Goal: Task Accomplishment & Management: Manage account settings

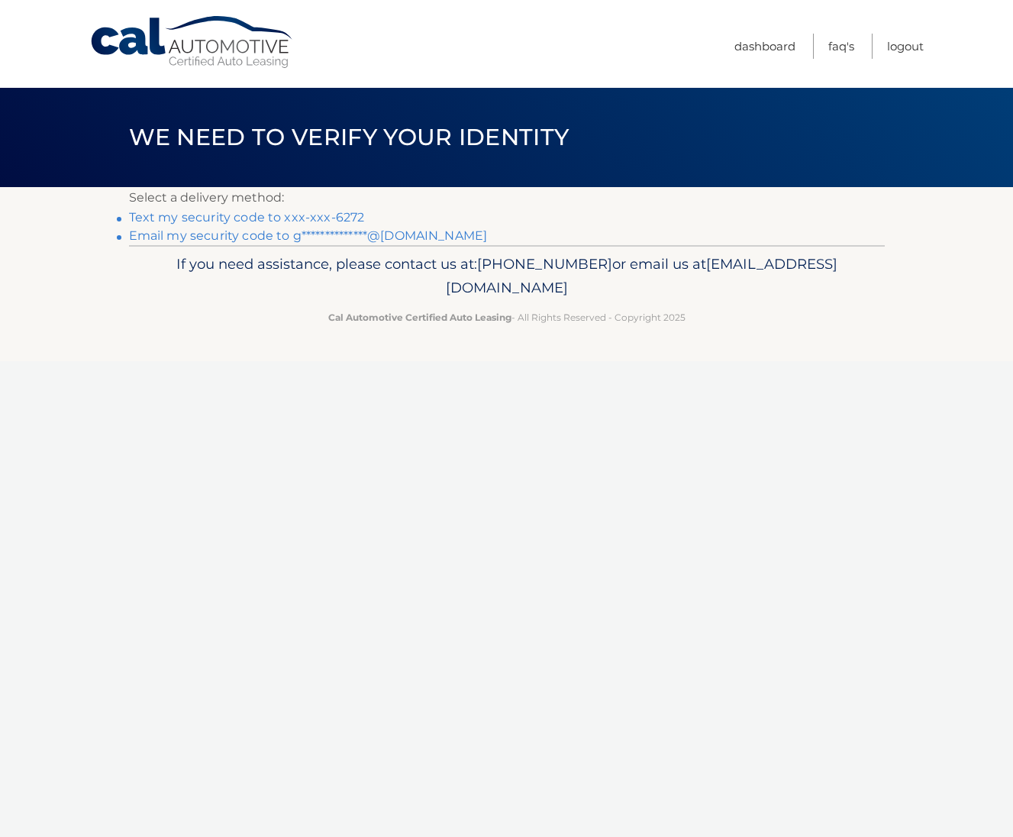
click at [279, 211] on link "Text my security code to xxx-xxx-6272" at bounding box center [247, 217] width 236 height 15
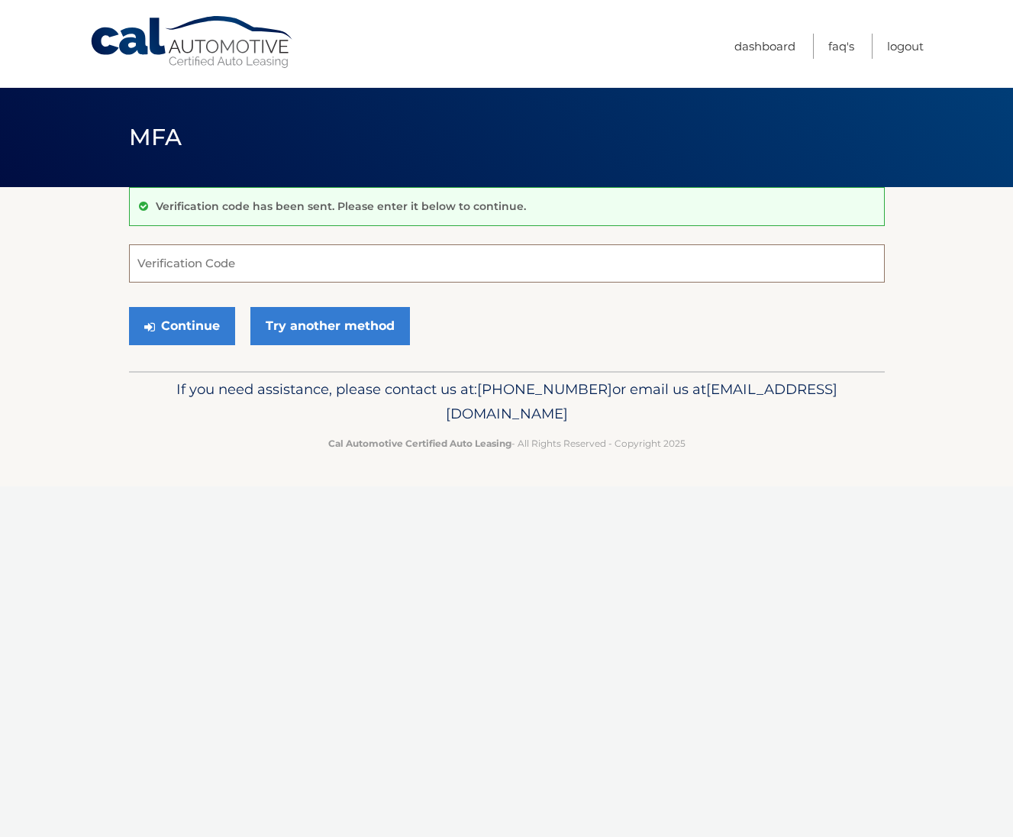
click at [251, 275] on input "Verification Code" at bounding box center [507, 263] width 756 height 38
type input "393279"
click at [181, 325] on button "Continue" at bounding box center [182, 326] width 106 height 38
click at [150, 336] on button "Continue" at bounding box center [182, 326] width 106 height 38
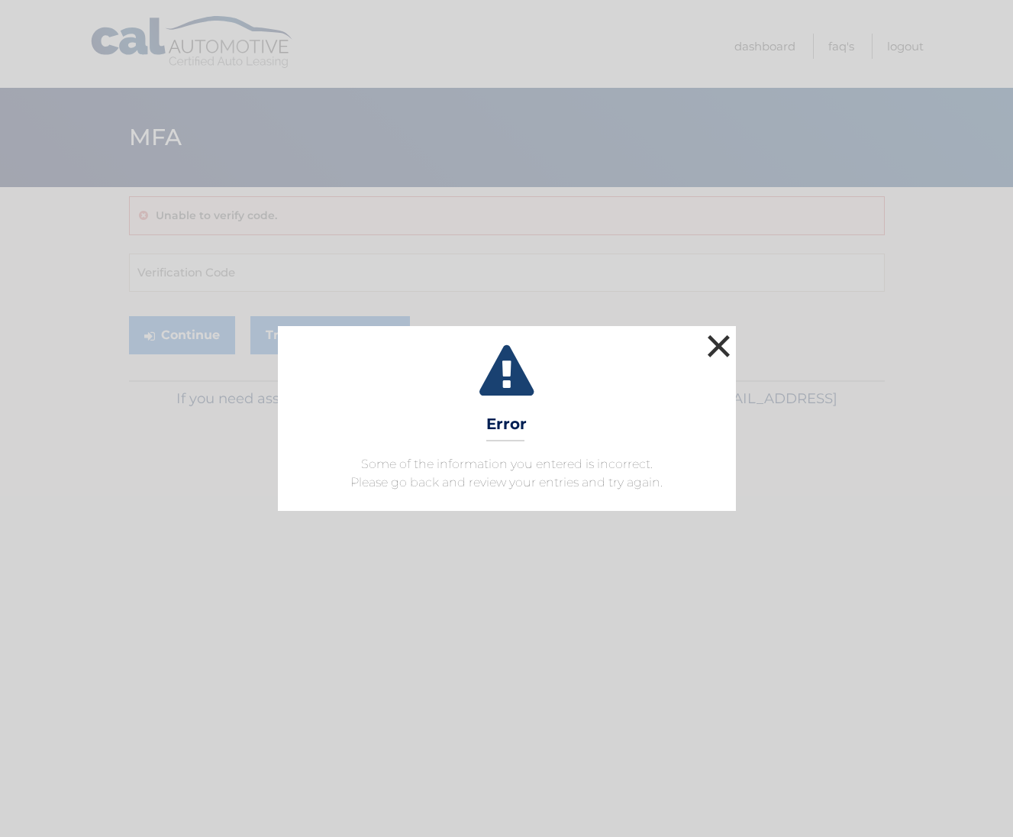
click at [722, 344] on button "×" at bounding box center [719, 346] width 31 height 31
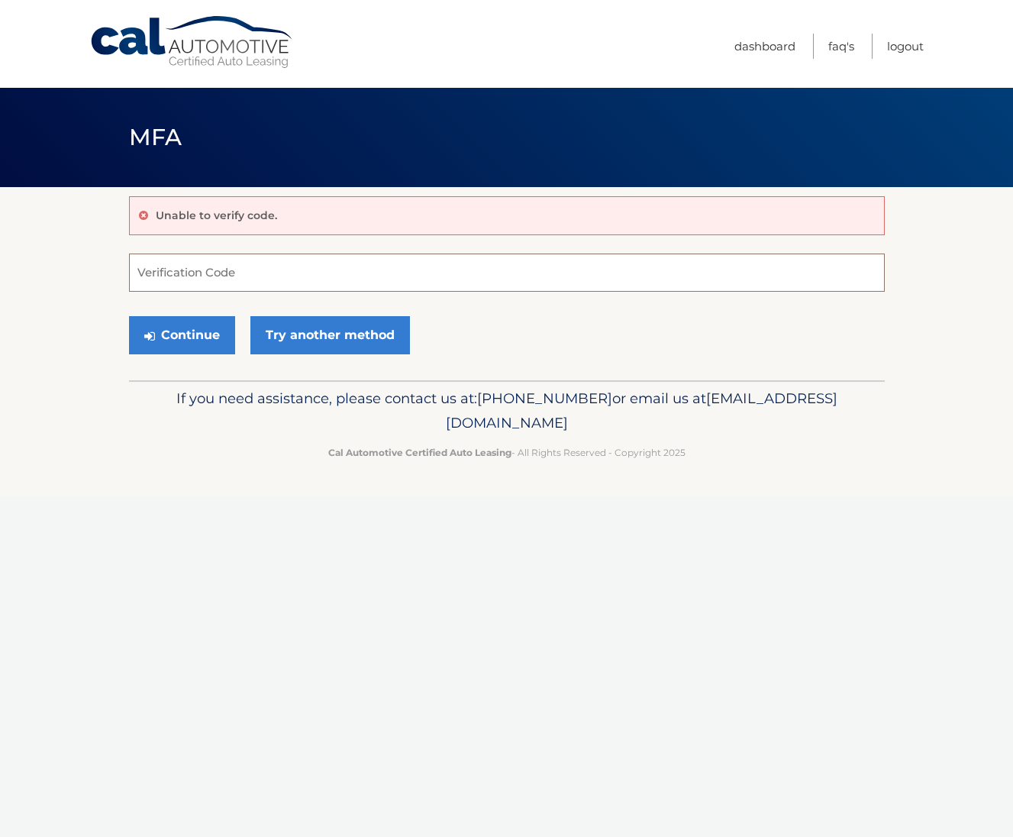
click at [306, 282] on input "Verification Code" at bounding box center [507, 272] width 756 height 38
click at [260, 252] on div "Unable to verify code. Verification Code Continue Try another method" at bounding box center [507, 283] width 756 height 193
drag, startPoint x: 261, startPoint y: 261, endPoint x: 343, endPoint y: 260, distance: 81.7
click at [261, 261] on input "Verification Code" at bounding box center [507, 272] width 756 height 38
type input "393279"
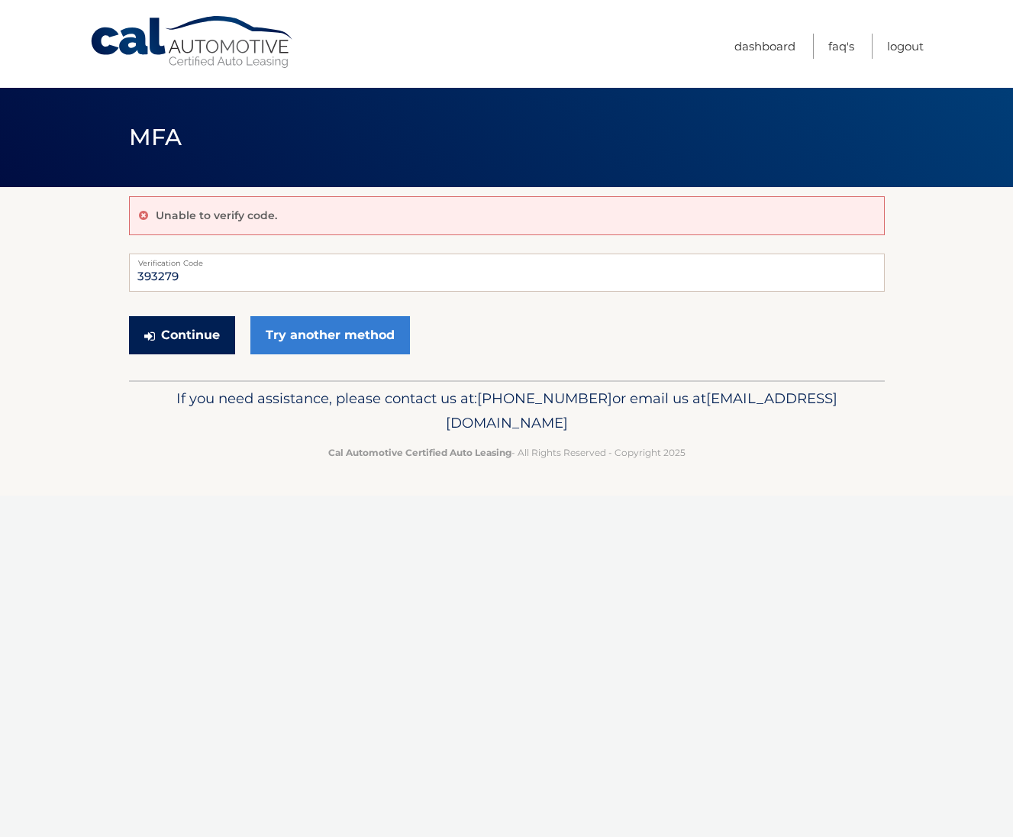
click at [174, 325] on button "Continue" at bounding box center [182, 335] width 106 height 38
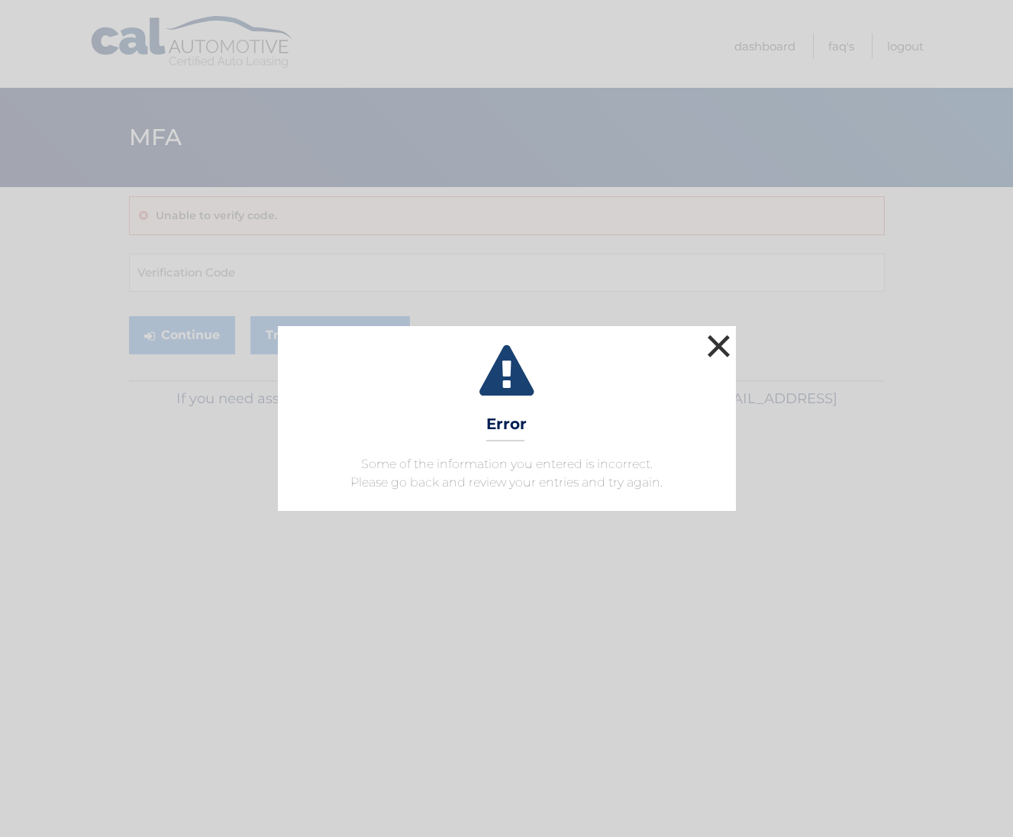
click at [699, 341] on div "× Error Some of the information you entered is incorrect. Please go back and re…" at bounding box center [507, 418] width 458 height 185
drag, startPoint x: 721, startPoint y: 346, endPoint x: 543, endPoint y: 361, distance: 179.3
click at [721, 346] on button "×" at bounding box center [719, 346] width 31 height 31
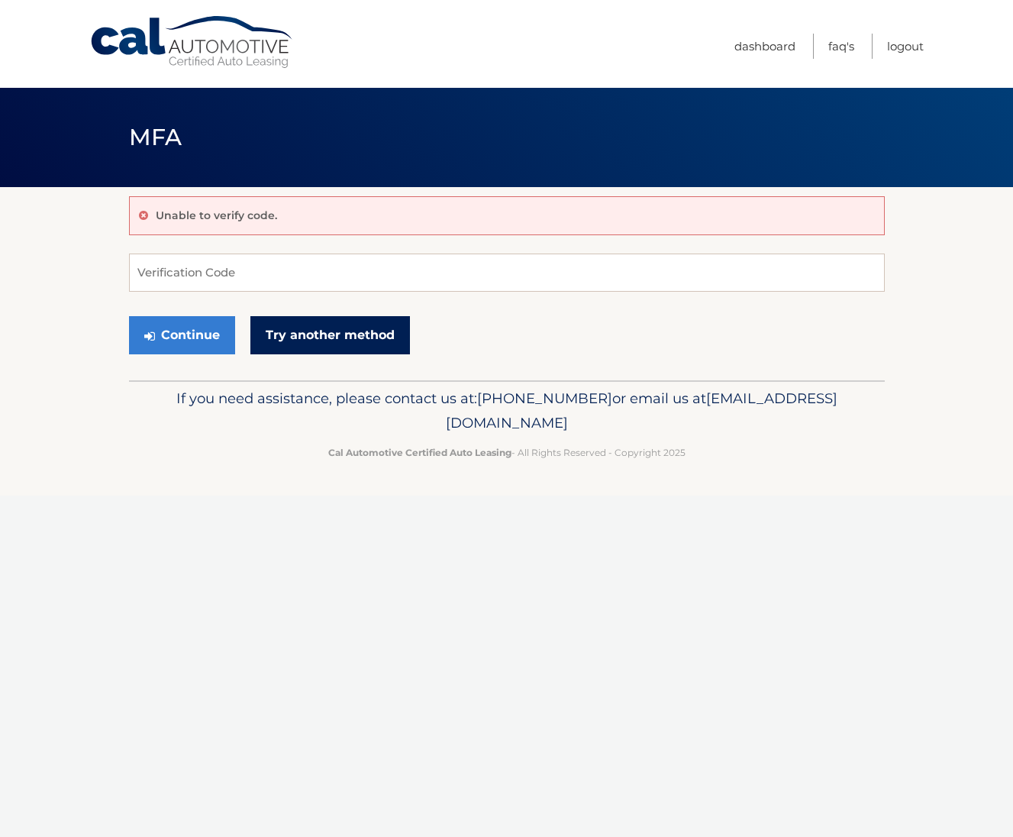
click at [340, 337] on link "Try another method" at bounding box center [330, 335] width 160 height 38
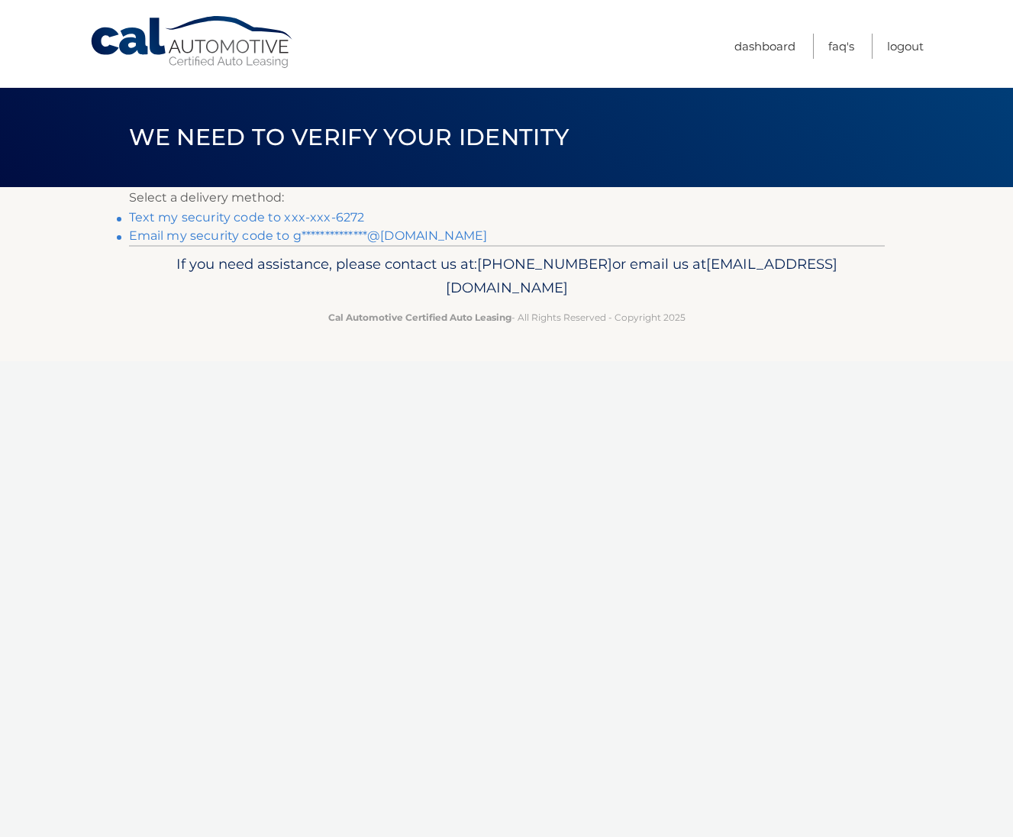
click at [266, 215] on link "Text my security code to xxx-xxx-6272" at bounding box center [247, 217] width 236 height 15
click at [268, 237] on link "**********" at bounding box center [308, 235] width 359 height 15
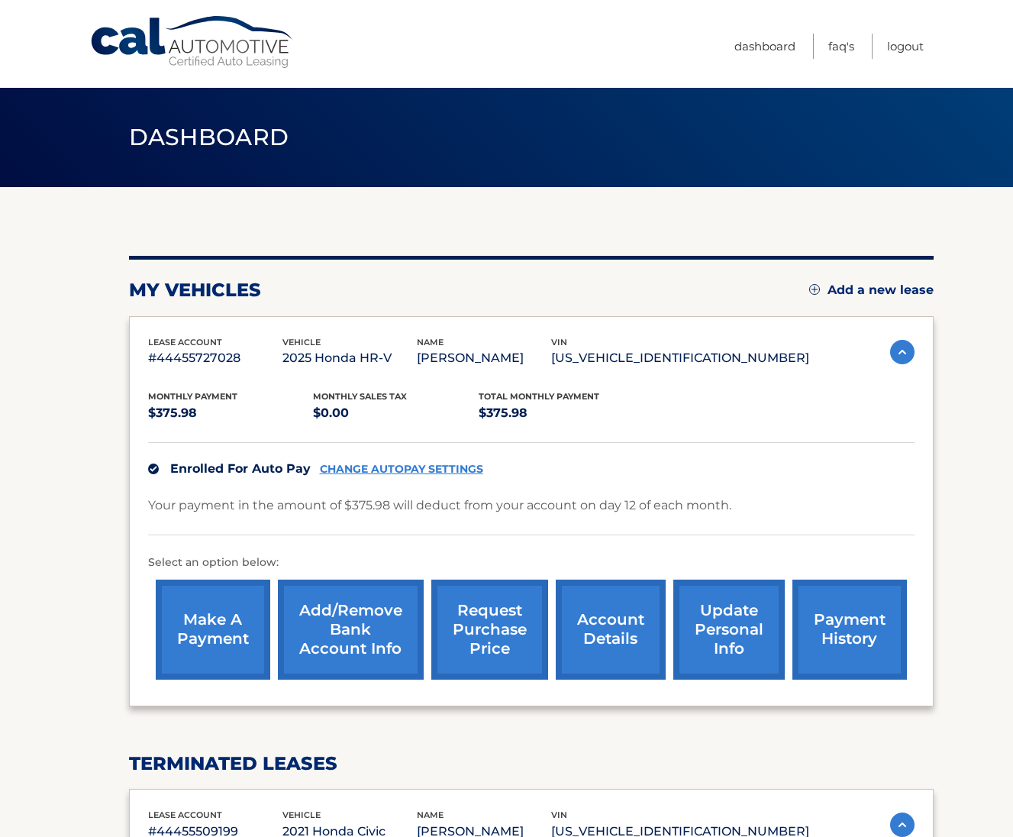
click at [716, 648] on link "update personal info" at bounding box center [728, 629] width 111 height 100
click at [502, 625] on link "request purchase price" at bounding box center [489, 629] width 117 height 100
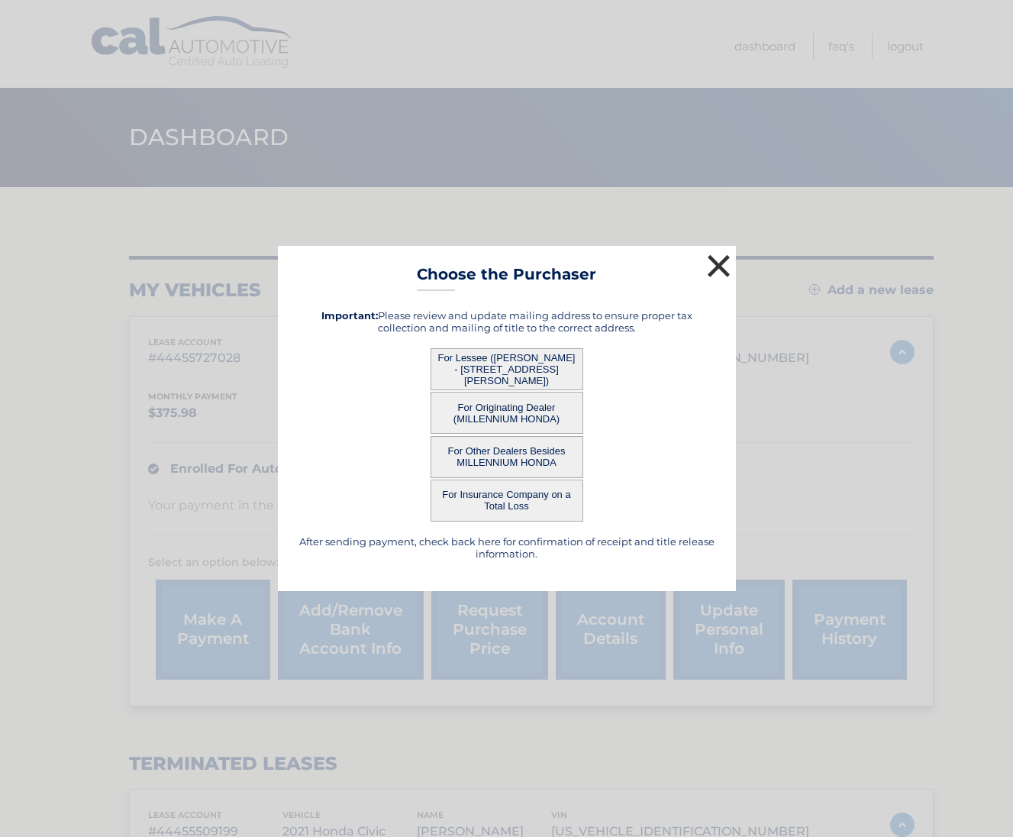
click at [722, 263] on button "×" at bounding box center [719, 265] width 31 height 31
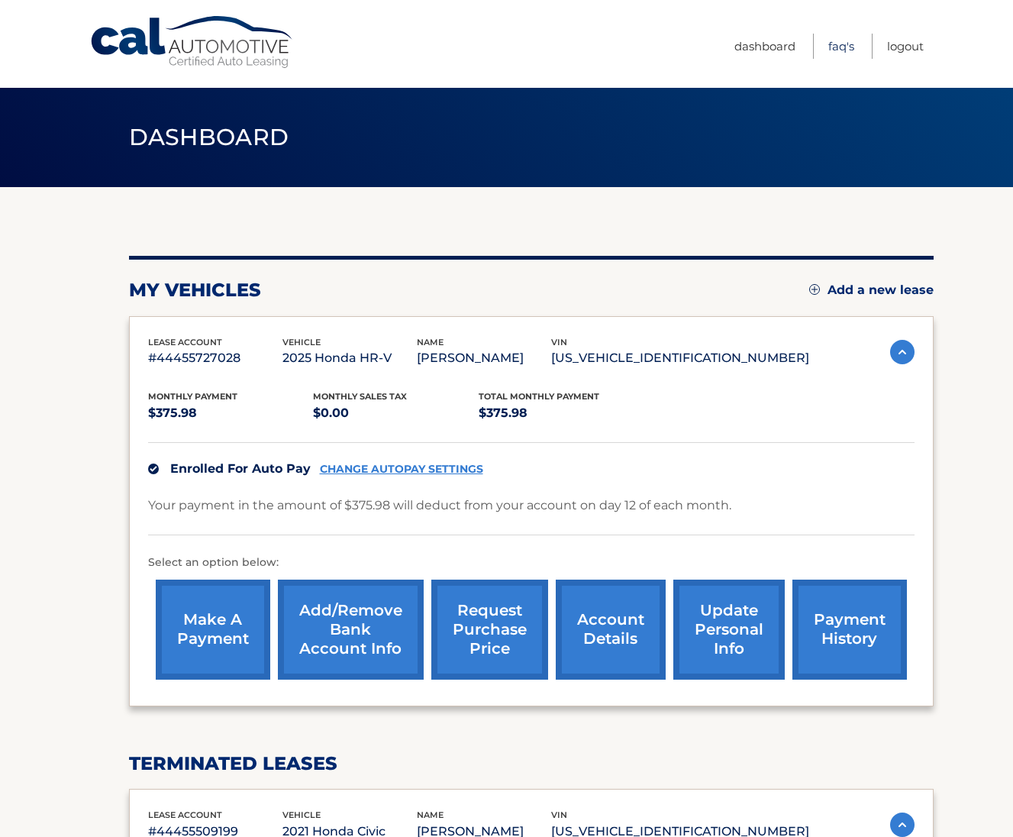
click at [834, 56] on link "FAQ's" at bounding box center [841, 46] width 26 height 25
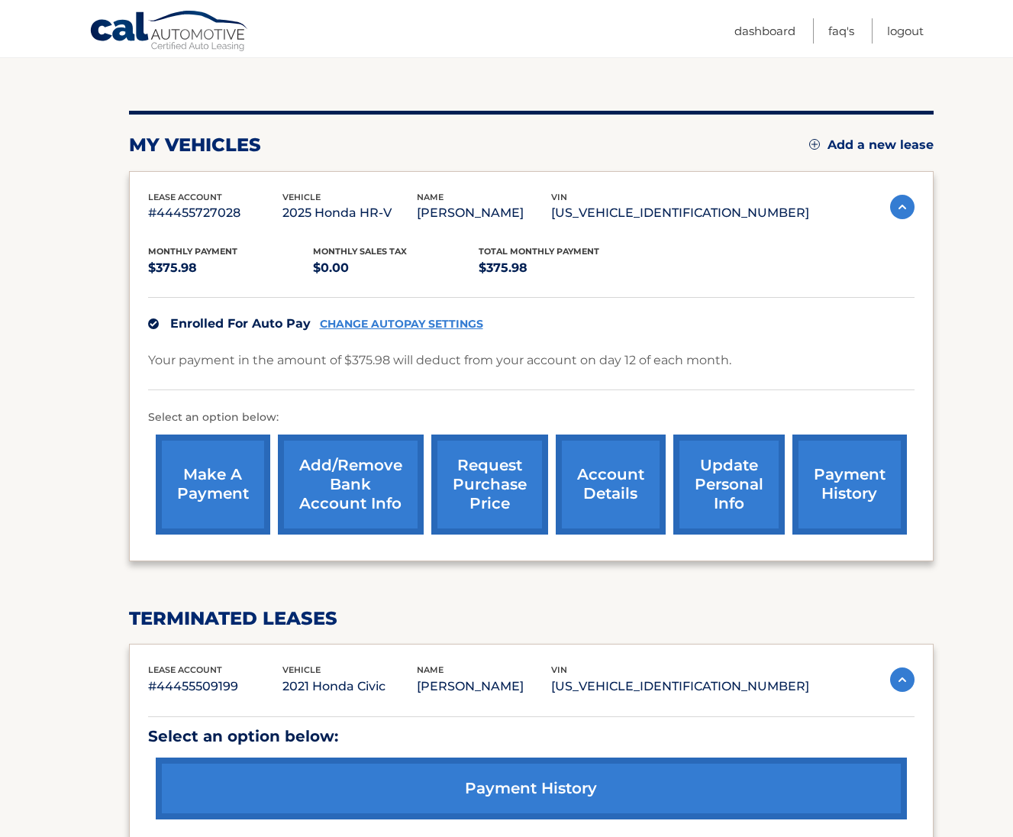
scroll to position [113, 0]
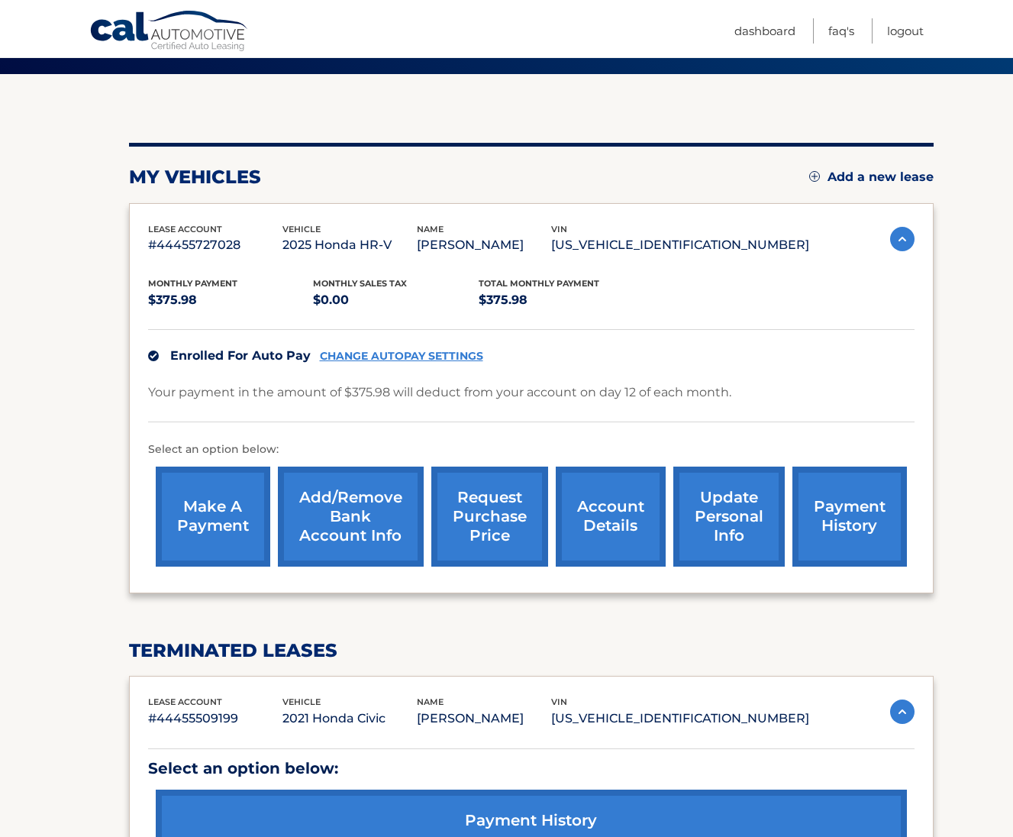
click at [182, 244] on p "#44455727028" at bounding box center [215, 244] width 134 height 21
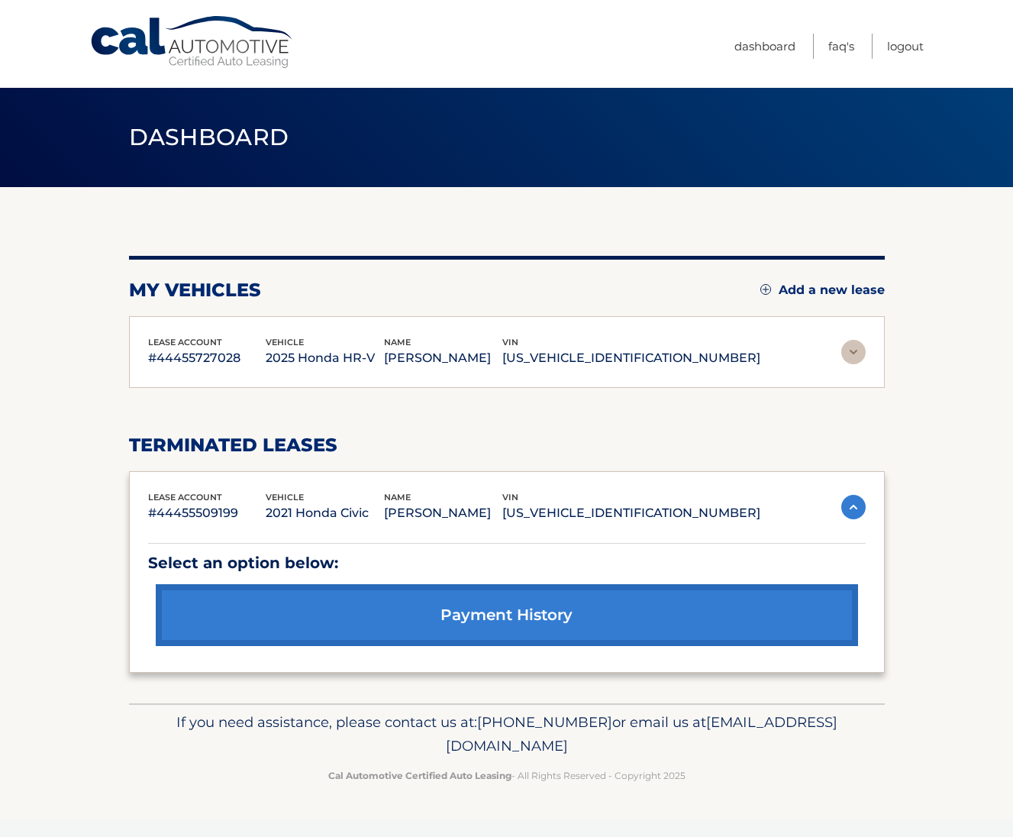
scroll to position [0, 0]
click at [848, 356] on img at bounding box center [853, 352] width 24 height 24
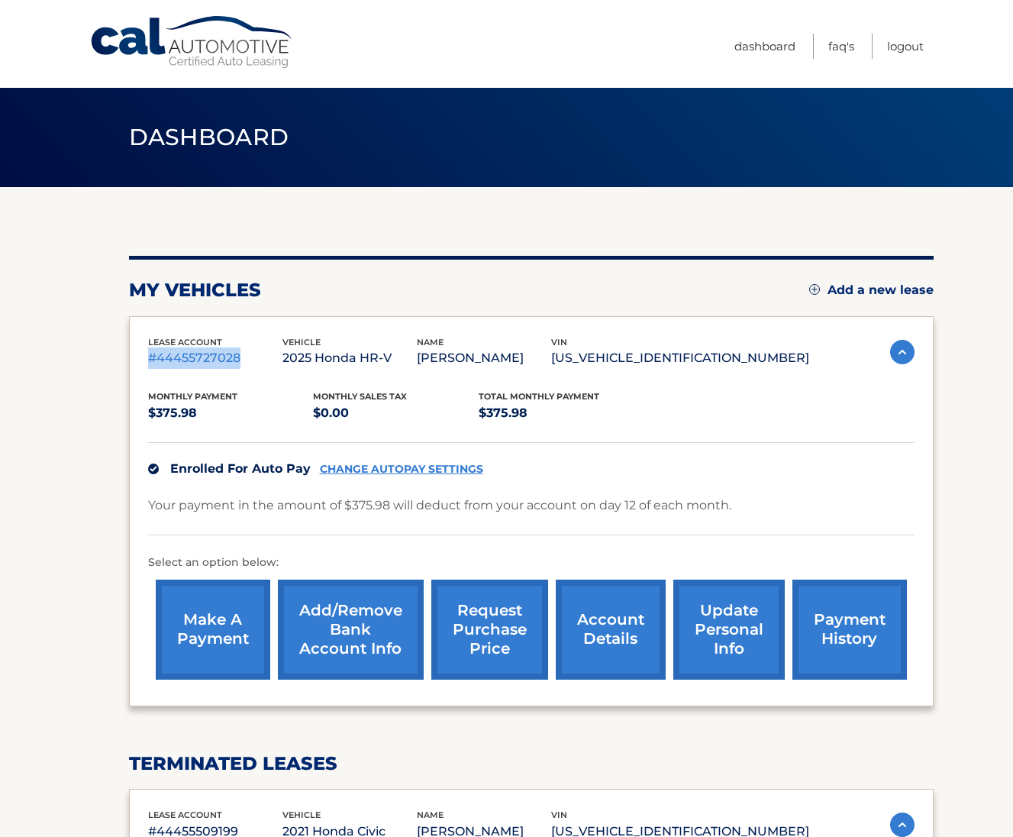
drag, startPoint x: 254, startPoint y: 358, endPoint x: 141, endPoint y: 355, distance: 113.0
click at [141, 355] on div "lease account #44455727028 vehicle 2025 Honda HR-V name GINA SCARCHILLI vin 3CZ…" at bounding box center [531, 511] width 805 height 390
copy p "#44455727028"
click at [326, 309] on div "my vehicles Add a new lease lease account #44455727028 vehicle 2025 Honda HR-V …" at bounding box center [531, 623] width 805 height 735
drag, startPoint x: 451, startPoint y: 360, endPoint x: 311, endPoint y: 351, distance: 140.7
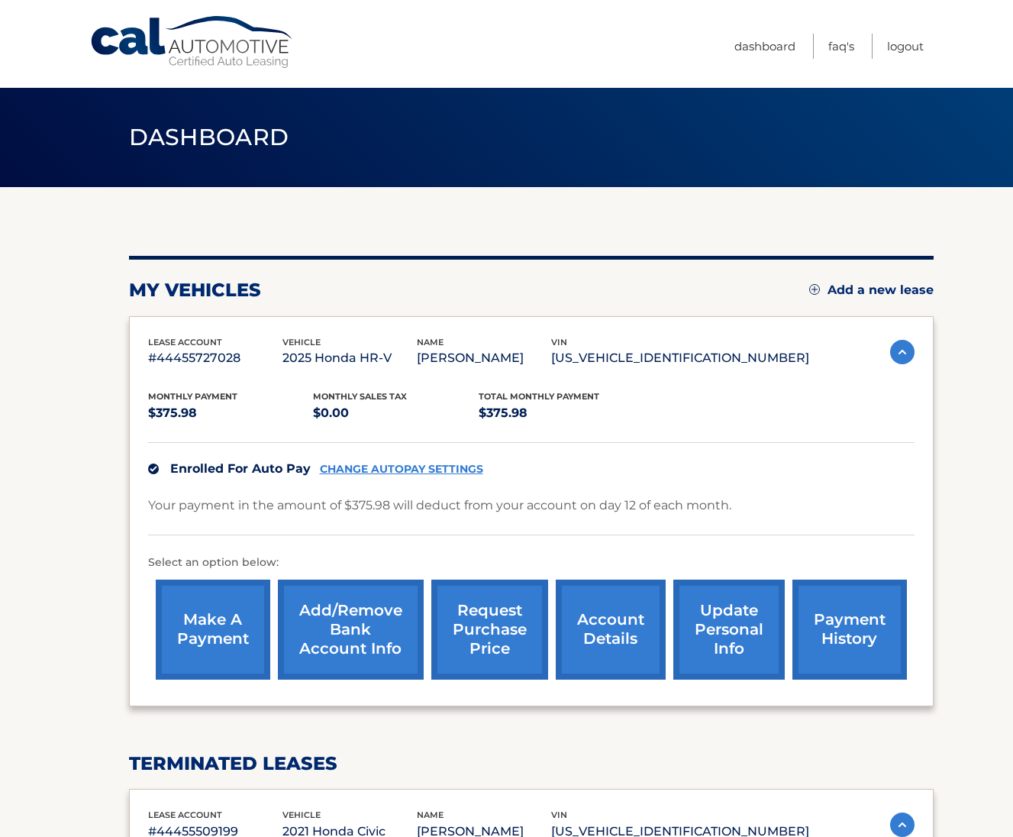
click at [311, 351] on div "lease account #44455727028 vehicle 2025 Honda HR-V name GINA SCARCHILLI vin 3CZ…" at bounding box center [478, 352] width 661 height 34
click at [282, 351] on p "#44455727028" at bounding box center [215, 357] width 134 height 21
click at [417, 363] on p "2025 Honda HR-V" at bounding box center [349, 357] width 134 height 21
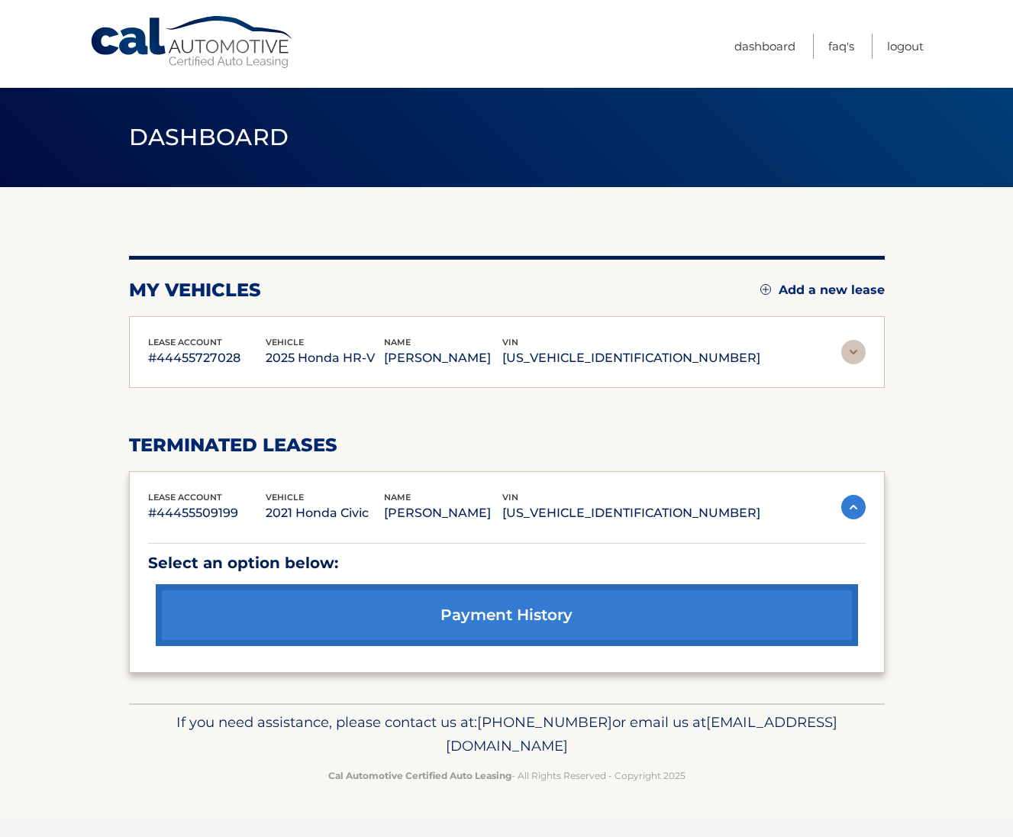
click at [384, 360] on p "2025 Honda HR-V" at bounding box center [325, 357] width 118 height 21
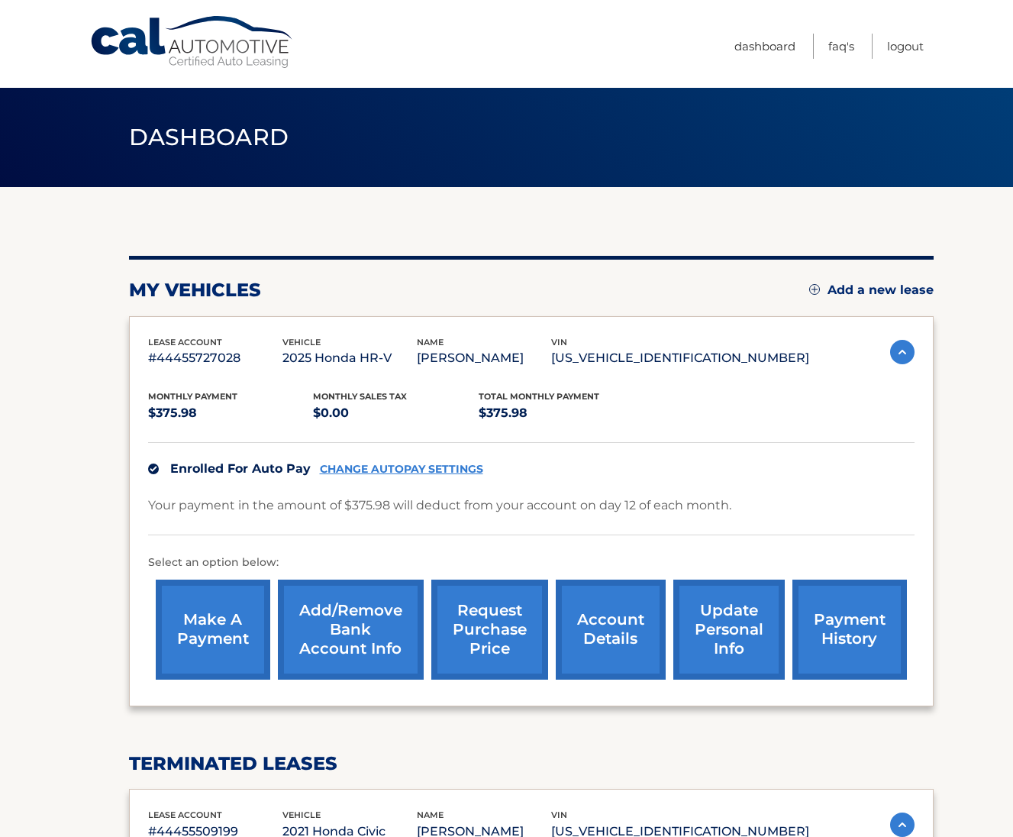
drag, startPoint x: 360, startPoint y: 359, endPoint x: 320, endPoint y: 359, distance: 40.5
click at [316, 359] on p "2025 Honda HR-V" at bounding box center [349, 357] width 134 height 21
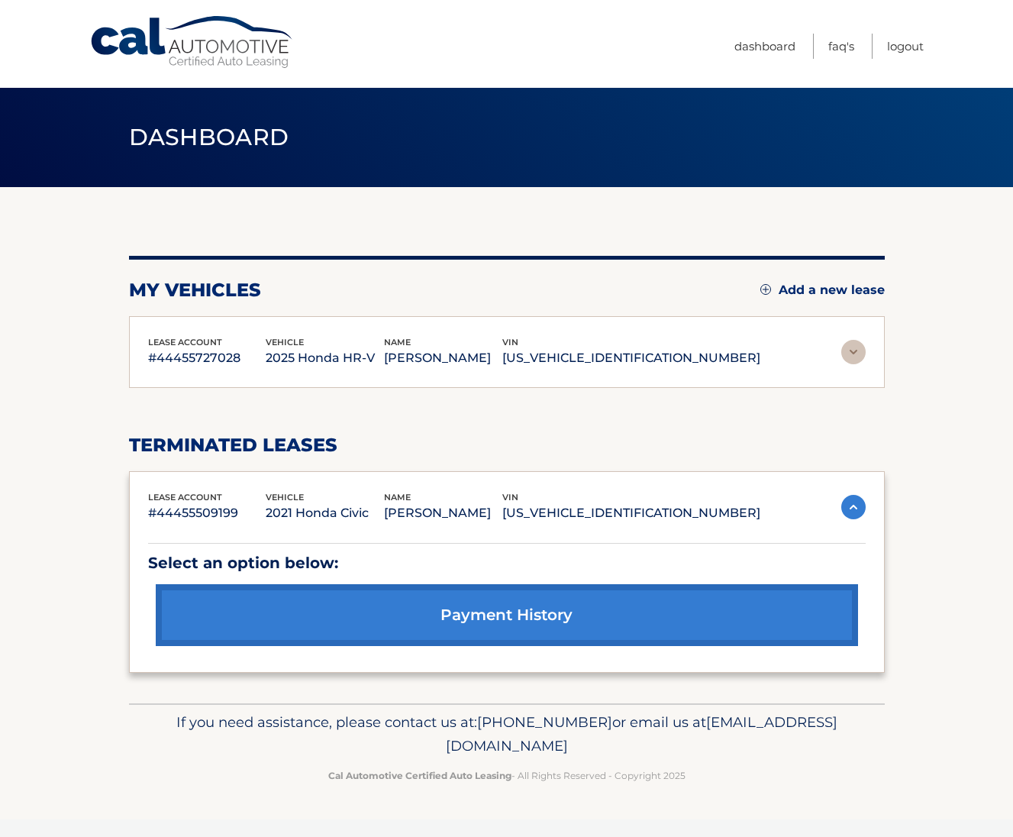
drag, startPoint x: 583, startPoint y: 354, endPoint x: 489, endPoint y: 349, distance: 94.8
click at [502, 354] on p "GINA SCARCHILLI" at bounding box center [443, 357] width 118 height 21
